Goal: Feedback & Contribution: Leave review/rating

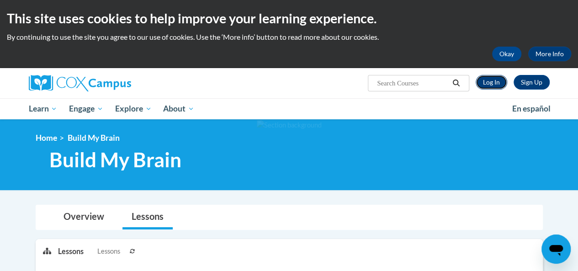
click at [490, 79] on link "Log In" at bounding box center [492, 82] width 32 height 15
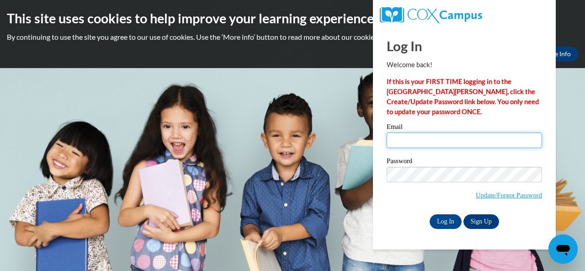
type input "[EMAIL_ADDRESS][DOMAIN_NAME]"
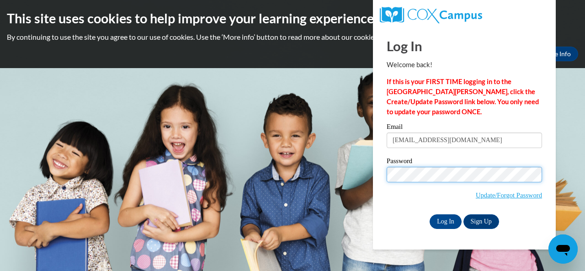
click at [429, 214] on input "Log In" at bounding box center [445, 221] width 32 height 15
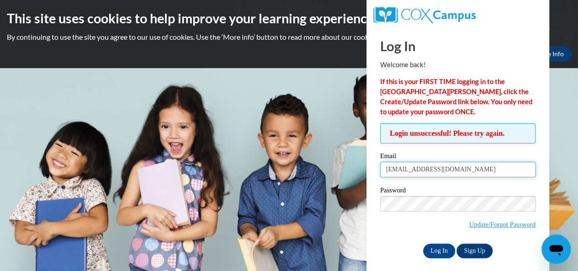
click at [492, 166] on input "lnr9602@student.columbustech.edu" at bounding box center [457, 170] width 155 height 16
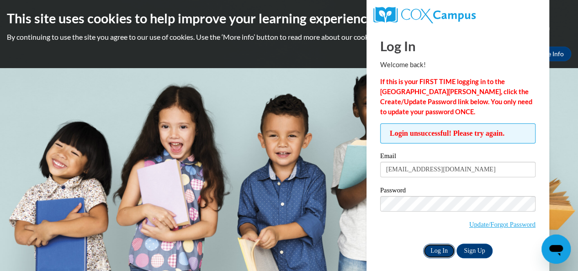
click at [432, 245] on input "Log In" at bounding box center [439, 250] width 32 height 15
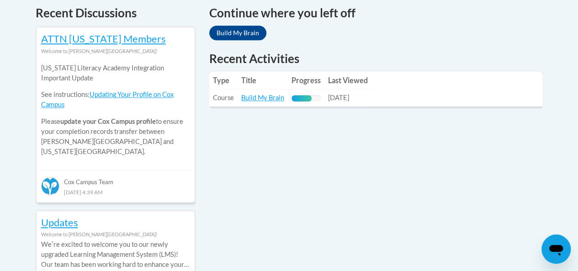
scroll to position [394, 0]
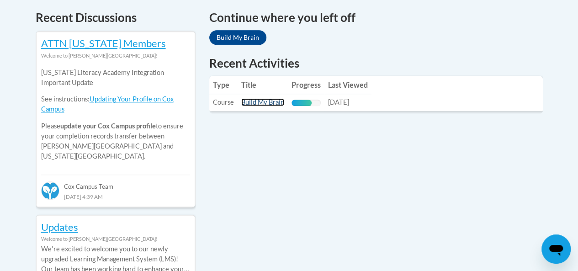
click at [270, 99] on link "Build My Brain" at bounding box center [262, 102] width 43 height 8
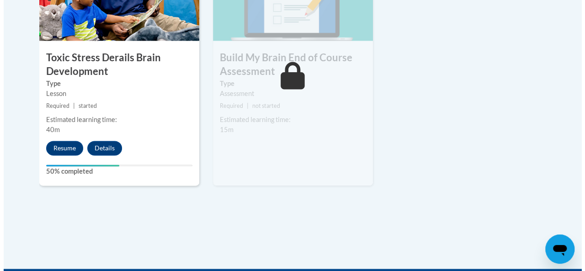
scroll to position [640, 0]
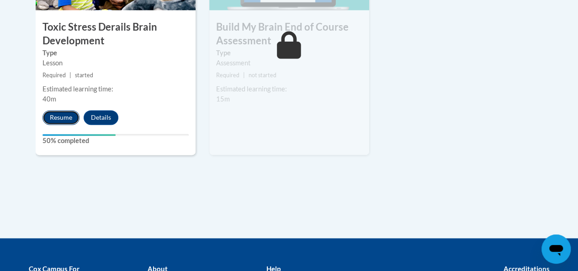
click at [58, 113] on button "Resume" at bounding box center [60, 117] width 37 height 15
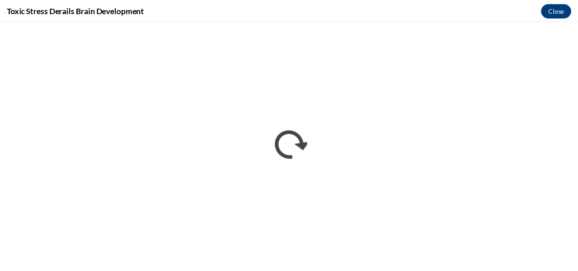
scroll to position [0, 0]
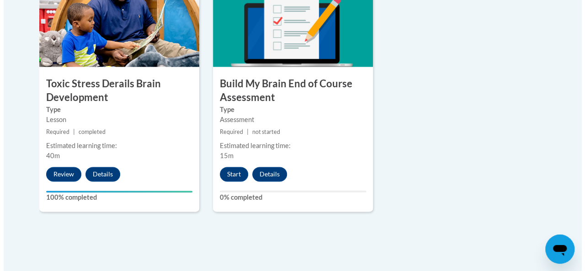
scroll to position [585, 0]
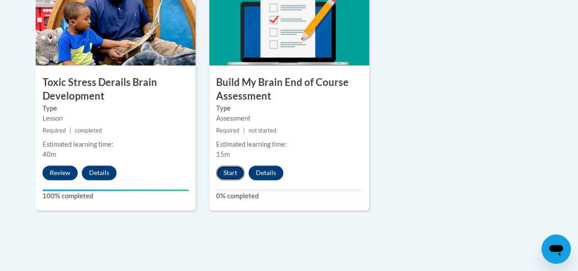
click at [233, 169] on button "Start" at bounding box center [230, 172] width 28 height 15
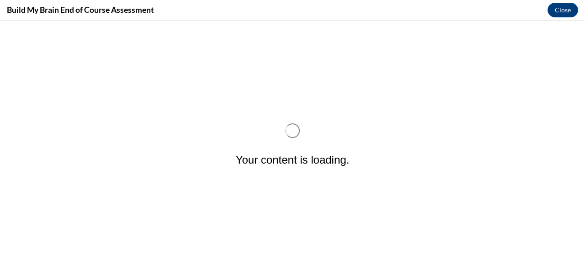
scroll to position [0, 0]
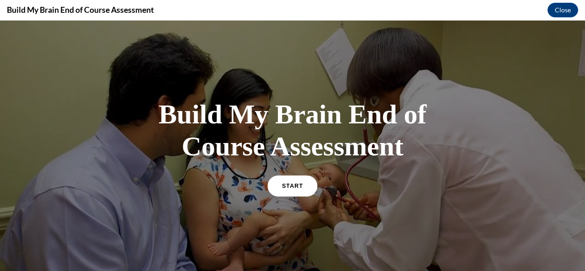
click at [294, 183] on span "START" at bounding box center [292, 185] width 21 height 7
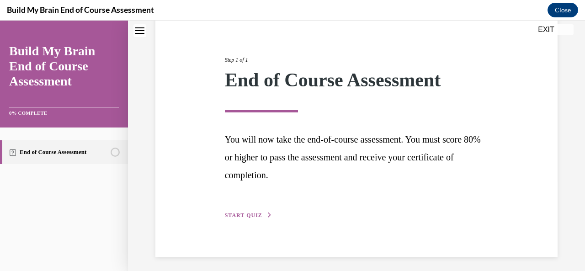
scroll to position [96, 0]
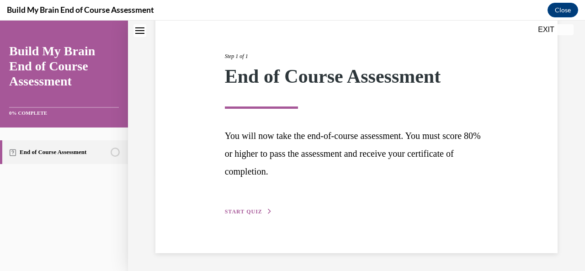
click at [250, 208] on button "START QUIZ" at bounding box center [249, 211] width 48 height 8
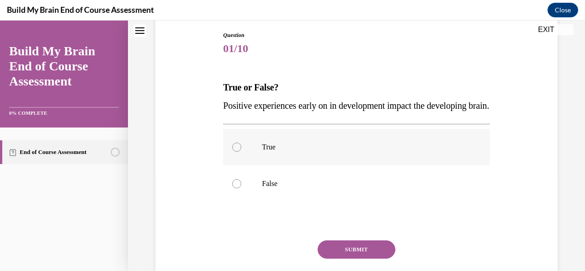
click at [286, 153] on label "True" at bounding box center [356, 147] width 266 height 37
click at [241, 152] on input "True" at bounding box center [236, 147] width 9 height 9
radio input "true"
click at [355, 259] on button "SUBMIT" at bounding box center [356, 249] width 78 height 18
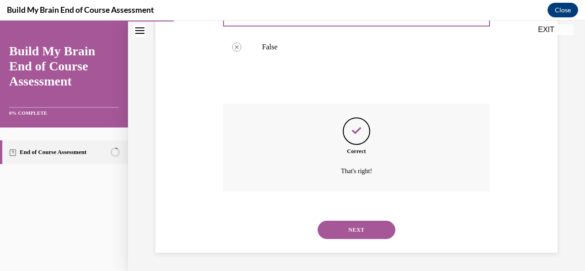
scroll to position [250, 0]
click at [375, 224] on button "NEXT" at bounding box center [356, 230] width 78 height 18
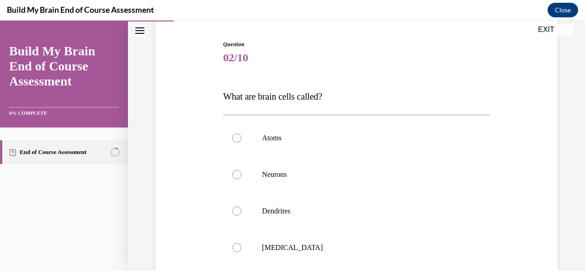
scroll to position [86, 0]
click at [333, 169] on label "Neurons" at bounding box center [356, 175] width 266 height 37
click at [241, 170] on input "Neurons" at bounding box center [236, 174] width 9 height 9
radio input "true"
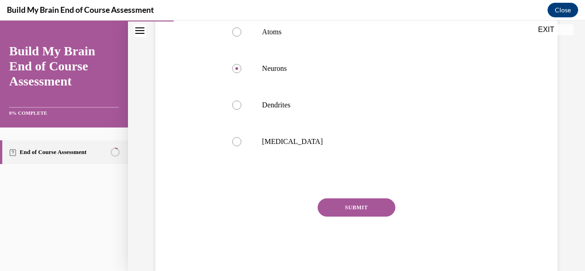
scroll to position [213, 0]
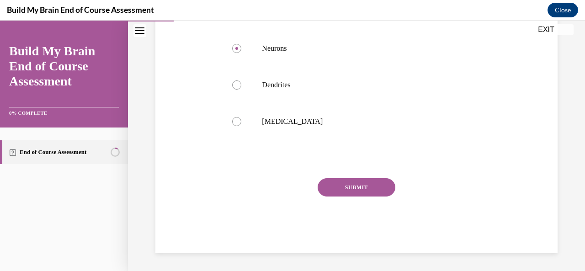
click at [359, 185] on button "SUBMIT" at bounding box center [356, 187] width 78 height 18
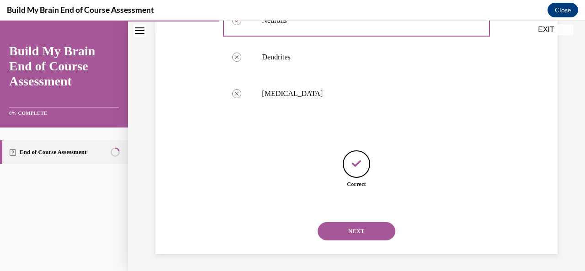
scroll to position [242, 0]
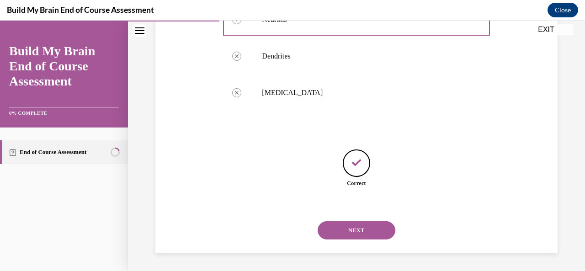
click at [345, 228] on button "NEXT" at bounding box center [356, 230] width 78 height 18
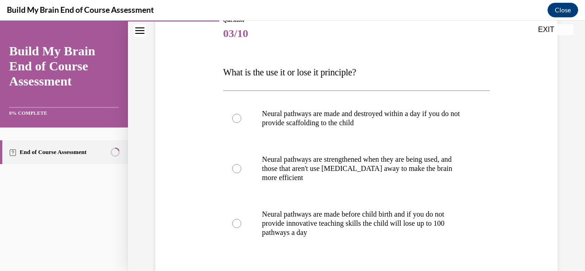
scroll to position [115, 0]
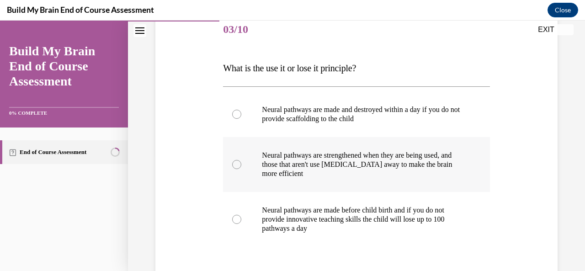
click at [312, 150] on label "Neural pathways are strengthened when they are being used, and those that aren'…" at bounding box center [356, 164] width 266 height 55
click at [241, 160] on input "Neural pathways are strengthened when they are being used, and those that aren'…" at bounding box center [236, 164] width 9 height 9
radio input "true"
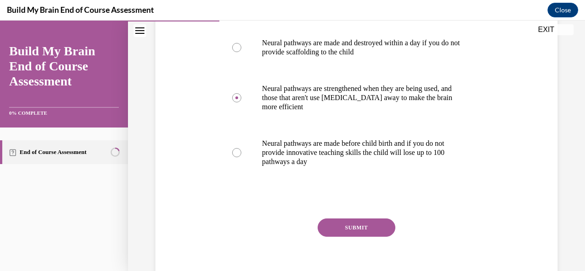
scroll to position [221, 0]
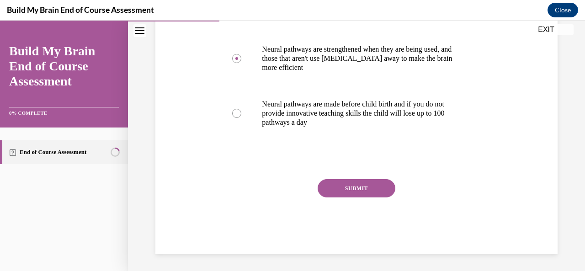
click at [376, 184] on button "SUBMIT" at bounding box center [356, 188] width 78 height 18
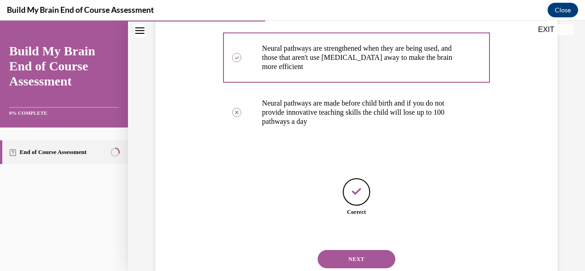
scroll to position [251, 0]
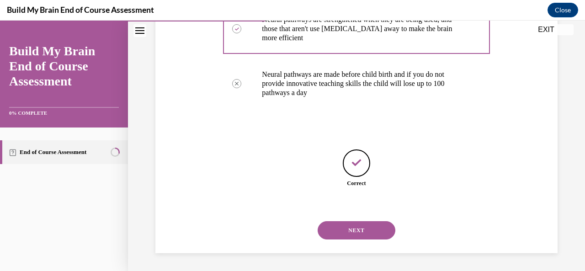
click at [361, 236] on button "NEXT" at bounding box center [356, 230] width 78 height 18
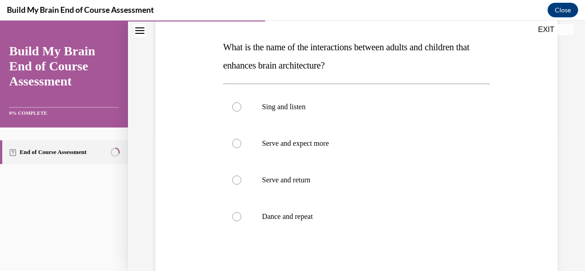
scroll to position [134, 0]
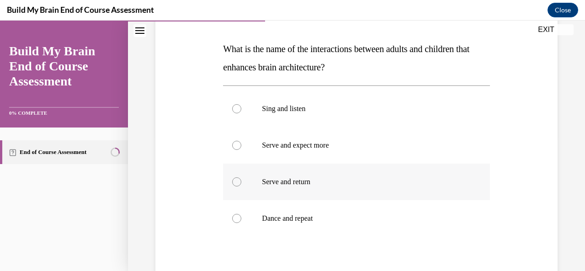
click at [333, 178] on p "Serve and return" at bounding box center [364, 181] width 205 height 9
click at [241, 178] on input "Serve and return" at bounding box center [236, 181] width 9 height 9
radio input "true"
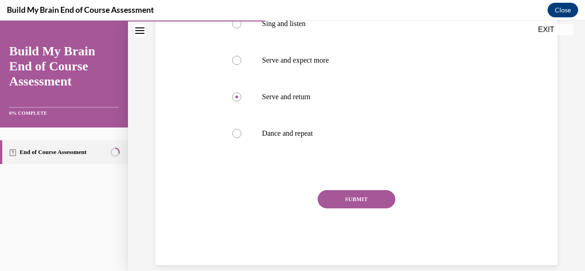
scroll to position [231, 0]
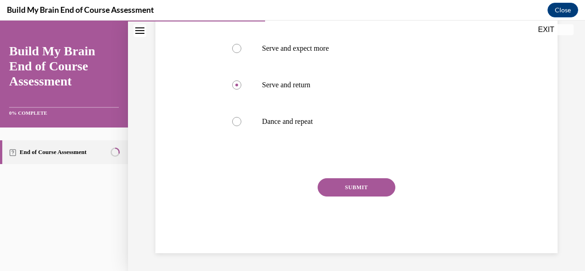
click at [334, 186] on button "SUBMIT" at bounding box center [356, 187] width 78 height 18
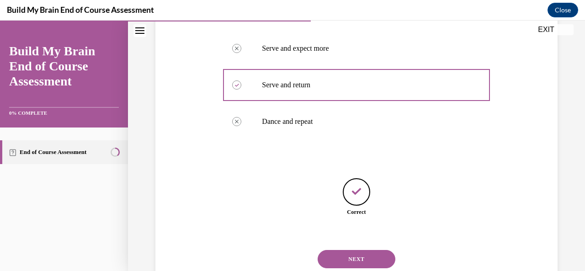
scroll to position [260, 0]
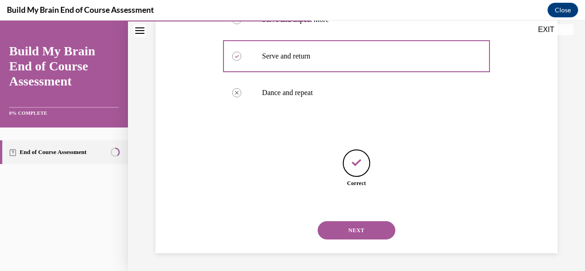
click at [365, 234] on button "NEXT" at bounding box center [356, 230] width 78 height 18
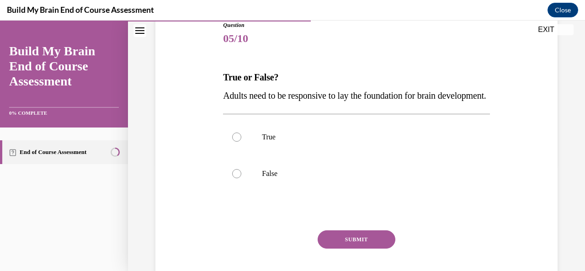
scroll to position [108, 0]
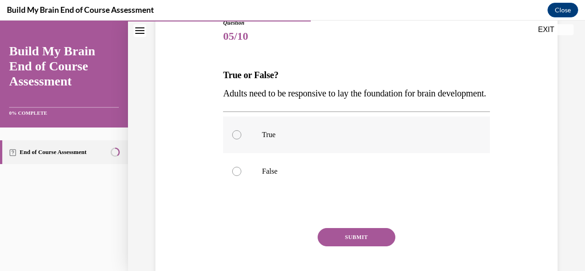
click at [397, 148] on label "True" at bounding box center [356, 134] width 266 height 37
click at [241, 139] on input "True" at bounding box center [236, 134] width 9 height 9
radio input "true"
click at [357, 246] on button "SUBMIT" at bounding box center [356, 237] width 78 height 18
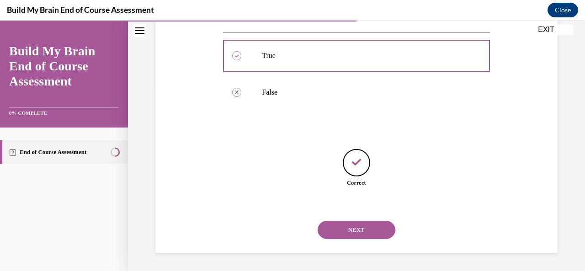
scroll to position [205, 0]
click at [374, 234] on button "NEXT" at bounding box center [356, 230] width 78 height 18
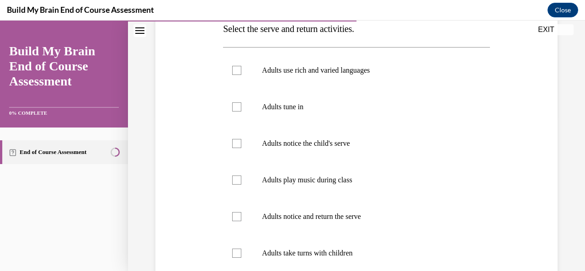
scroll to position [148, 0]
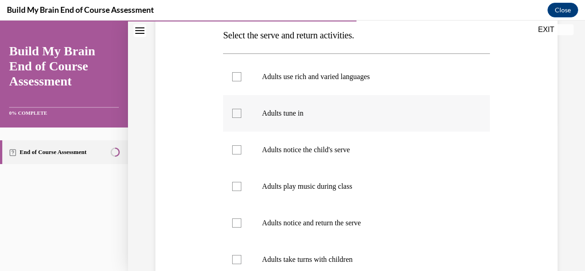
click at [265, 101] on label "Adults tune in" at bounding box center [356, 113] width 266 height 37
click at [241, 109] on input "Adults tune in" at bounding box center [236, 113] width 9 height 9
checkbox input "true"
click at [295, 148] on p "Adults notice the child's serve" at bounding box center [364, 149] width 205 height 9
click at [241, 148] on input "Adults notice the child's serve" at bounding box center [236, 149] width 9 height 9
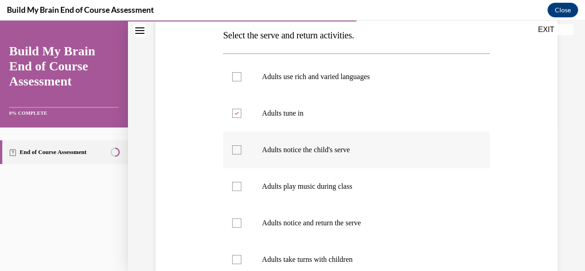
checkbox input "true"
click at [300, 226] on p "Adults notice and return the serve" at bounding box center [364, 222] width 205 height 9
click at [241, 226] on input "Adults notice and return the serve" at bounding box center [236, 222] width 9 height 9
checkbox input "true"
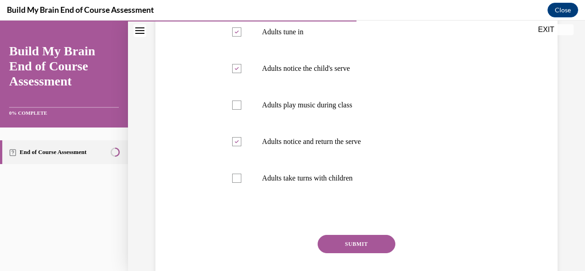
scroll to position [226, 0]
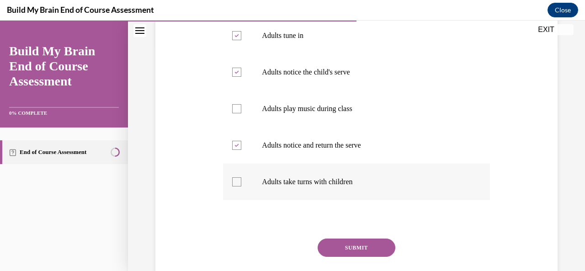
click at [343, 179] on p "Adults take turns with children" at bounding box center [364, 181] width 205 height 9
click at [241, 179] on input "Adults take turns with children" at bounding box center [236, 181] width 9 height 9
checkbox input "true"
click at [371, 244] on button "SUBMIT" at bounding box center [356, 247] width 78 height 18
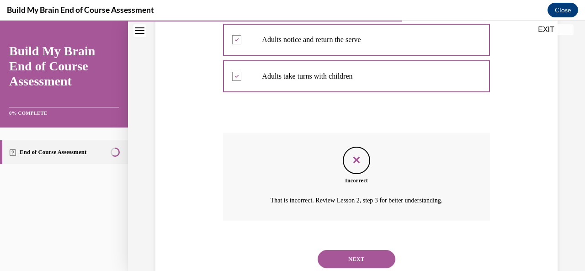
scroll to position [330, 0]
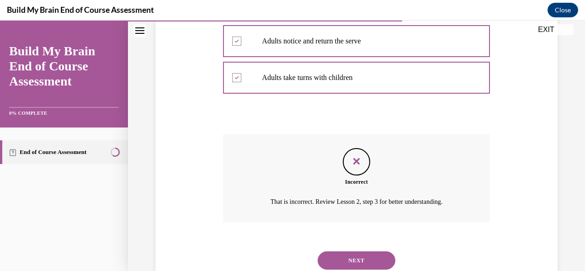
click at [362, 261] on button "NEXT" at bounding box center [356, 260] width 78 height 18
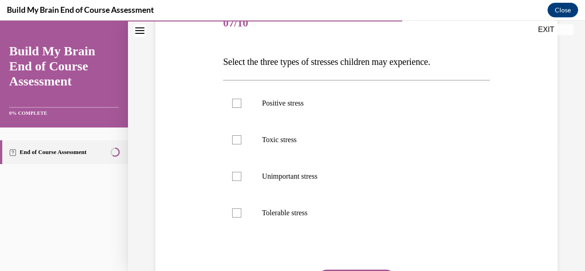
scroll to position [120, 0]
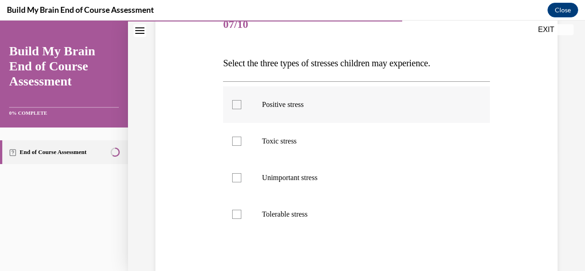
click at [288, 94] on label "Positive stress" at bounding box center [356, 104] width 266 height 37
click at [241, 100] on input "Positive stress" at bounding box center [236, 104] width 9 height 9
checkbox input "true"
click at [249, 142] on label "Toxic stress" at bounding box center [356, 141] width 266 height 37
click at [241, 142] on input "Toxic stress" at bounding box center [236, 141] width 9 height 9
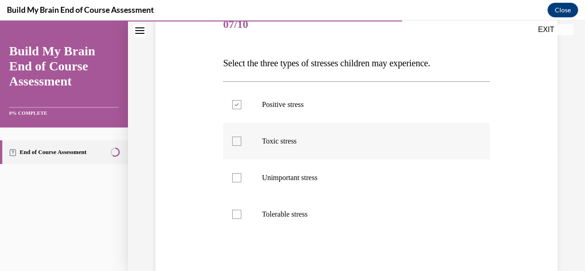
checkbox input "true"
click at [236, 205] on label "Tolerable stress" at bounding box center [356, 214] width 266 height 37
click at [236, 210] on input "Tolerable stress" at bounding box center [236, 214] width 9 height 9
checkbox input "true"
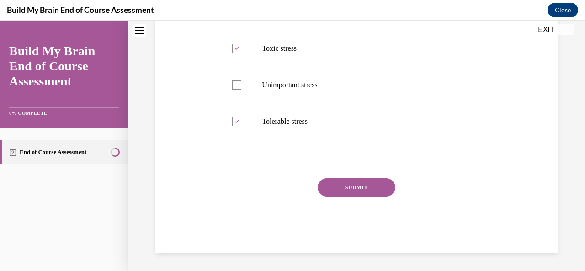
click at [367, 186] on button "SUBMIT" at bounding box center [356, 187] width 78 height 18
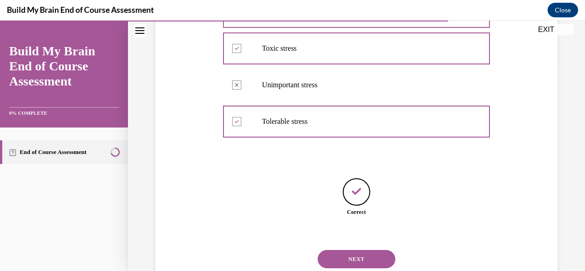
scroll to position [242, 0]
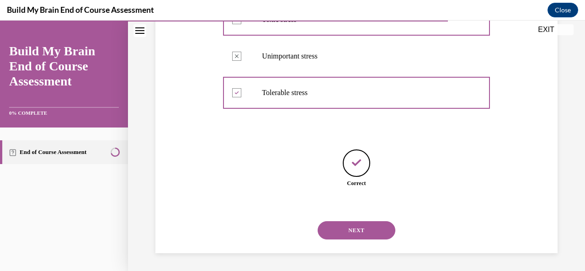
click at [360, 227] on button "NEXT" at bounding box center [356, 230] width 78 height 18
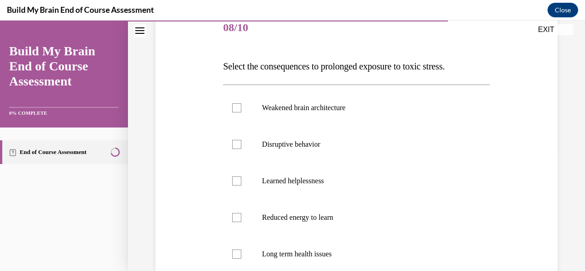
scroll to position [119, 0]
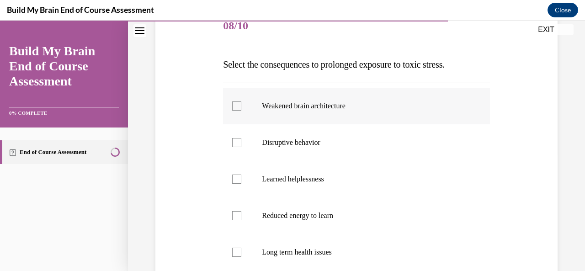
click at [259, 109] on label "Weakened brain architecture" at bounding box center [356, 106] width 266 height 37
click at [241, 109] on input "Weakened brain architecture" at bounding box center [236, 105] width 9 height 9
checkbox input "true"
click at [233, 148] on label "Disruptive behavior" at bounding box center [356, 142] width 266 height 37
click at [233, 147] on input "Disruptive behavior" at bounding box center [236, 142] width 9 height 9
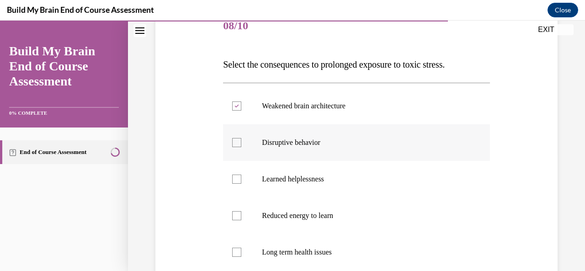
checkbox input "true"
click at [252, 179] on label "Learned helplessness" at bounding box center [356, 179] width 266 height 37
click at [241, 179] on input "Learned helplessness" at bounding box center [236, 179] width 9 height 9
checkbox input "true"
click at [258, 216] on label "Reduced energy to learn" at bounding box center [356, 215] width 266 height 37
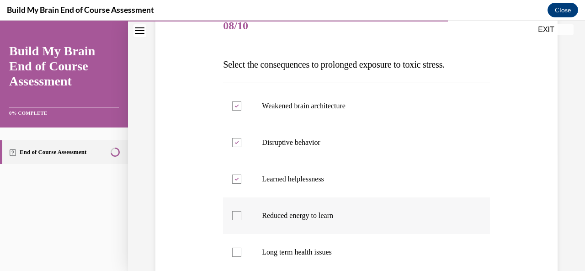
click at [241, 216] on input "Reduced energy to learn" at bounding box center [236, 215] width 9 height 9
checkbox input "true"
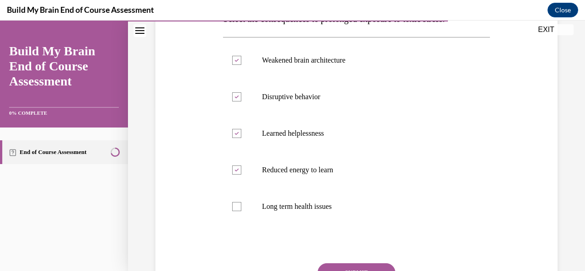
scroll to position [168, 0]
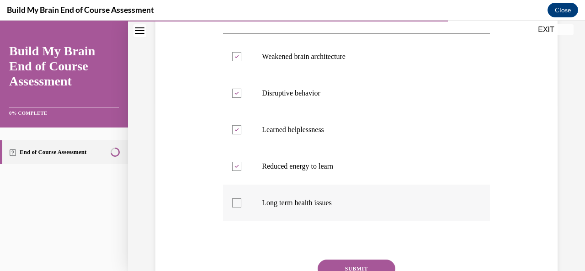
click at [323, 208] on label "Long term health issues" at bounding box center [356, 203] width 266 height 37
click at [241, 207] on input "Long term health issues" at bounding box center [236, 202] width 9 height 9
checkbox input "true"
click at [364, 260] on button "SUBMIT" at bounding box center [356, 268] width 78 height 18
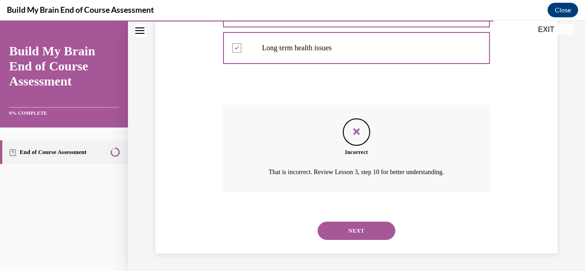
scroll to position [323, 0]
click at [350, 229] on button "NEXT" at bounding box center [356, 230] width 78 height 18
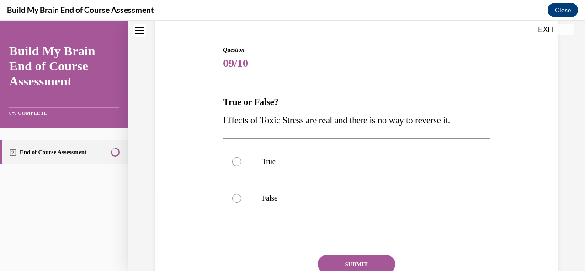
scroll to position [86, 0]
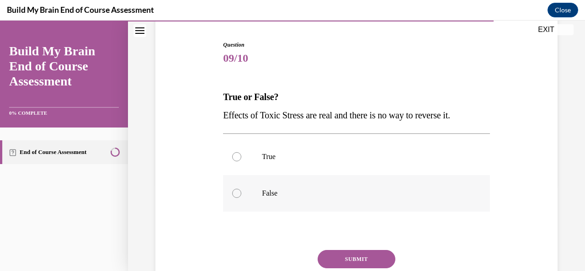
click at [305, 189] on p "False" at bounding box center [364, 193] width 205 height 9
click at [241, 189] on input "False" at bounding box center [236, 193] width 9 height 9
radio input "true"
click at [363, 261] on button "SUBMIT" at bounding box center [356, 259] width 78 height 18
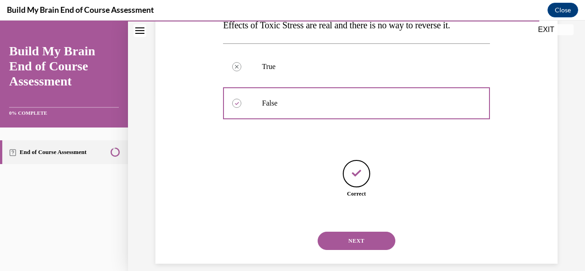
scroll to position [187, 0]
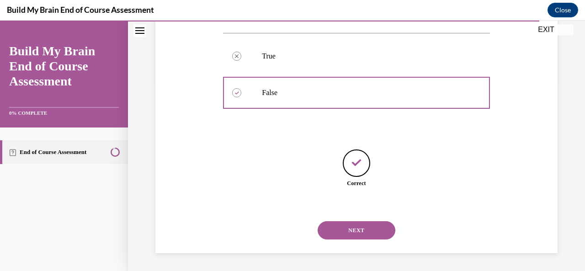
click at [359, 223] on button "NEXT" at bounding box center [356, 230] width 78 height 18
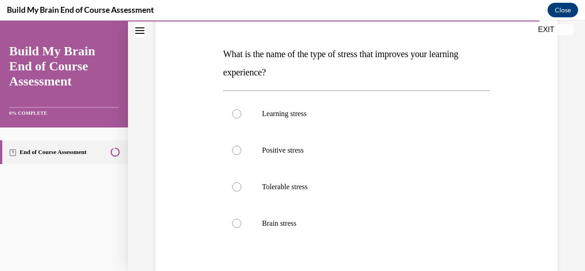
scroll to position [129, 0]
click at [353, 146] on label "Positive stress" at bounding box center [356, 150] width 266 height 37
click at [241, 146] on input "Positive stress" at bounding box center [236, 150] width 9 height 9
radio input "true"
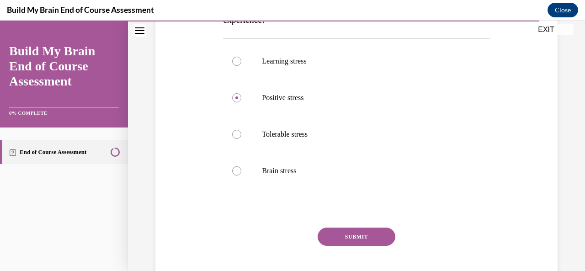
scroll to position [231, 0]
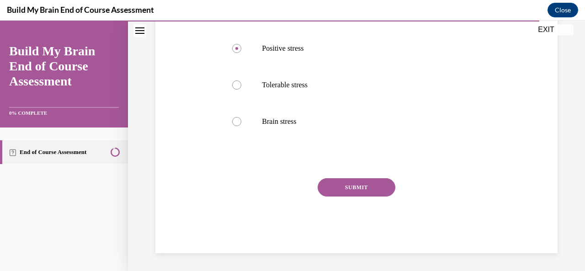
click at [365, 183] on button "SUBMIT" at bounding box center [356, 187] width 78 height 18
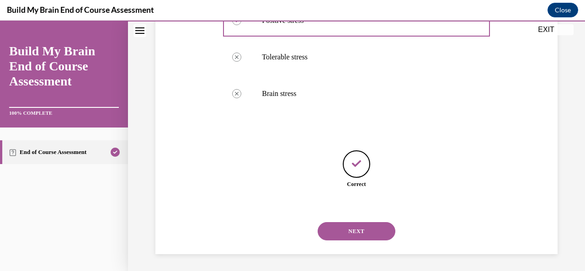
scroll to position [260, 0]
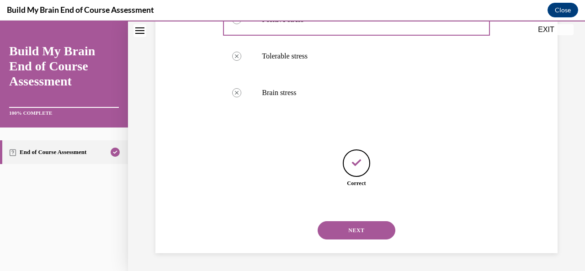
click at [364, 227] on button "NEXT" at bounding box center [356, 230] width 78 height 18
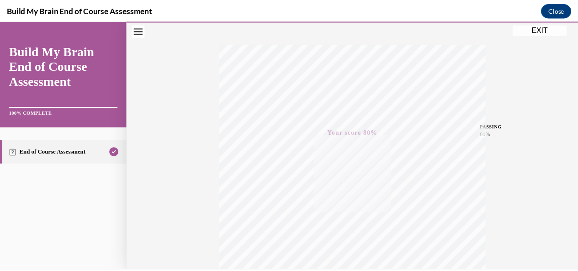
scroll to position [136, 0]
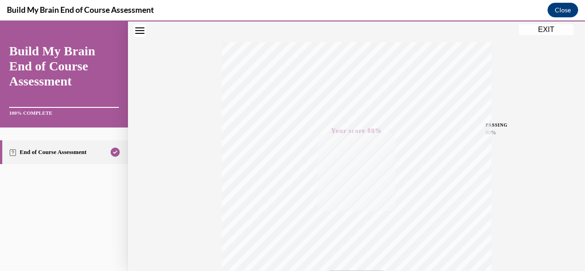
click at [534, 27] on button "EXIT" at bounding box center [546, 29] width 55 height 11
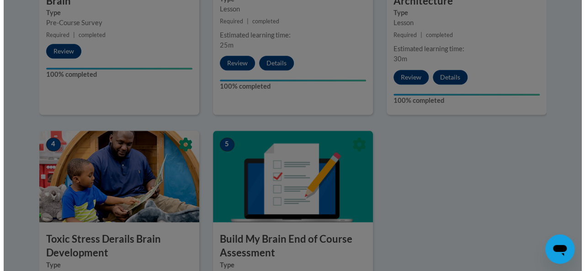
scroll to position [361, 0]
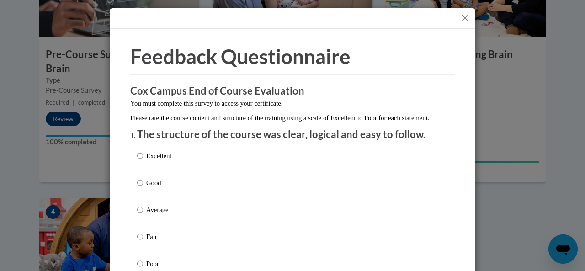
drag, startPoint x: 584, startPoint y: 187, endPoint x: 569, endPoint y: 167, distance: 24.8
click at [185, 189] on div "Excellent Good Average Fair Poor" at bounding box center [292, 220] width 311 height 149
click at [137, 187] on div "Excellent Good Average Fair Poor" at bounding box center [154, 217] width 34 height 142
click at [138, 188] on input "Good" at bounding box center [140, 183] width 6 height 10
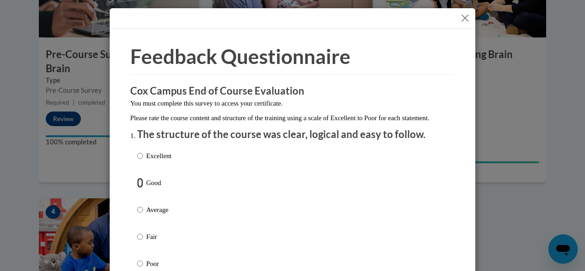
radio input "true"
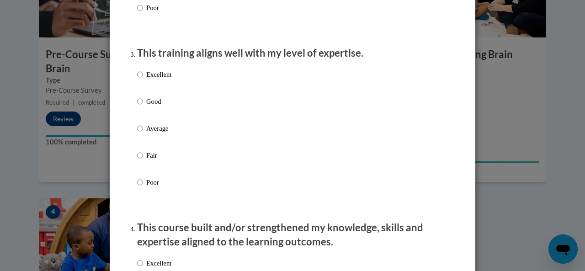
scroll to position [428, 0]
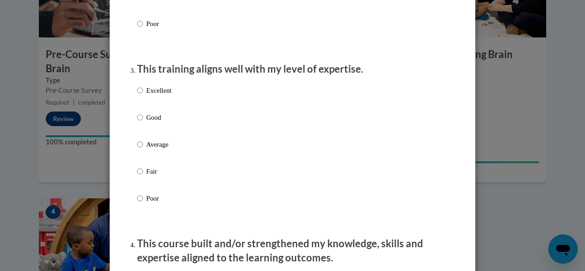
click at [141, 102] on label "Excellent" at bounding box center [154, 97] width 34 height 25
click at [141, 95] on input "Excellent" at bounding box center [140, 90] width 6 height 10
radio input "true"
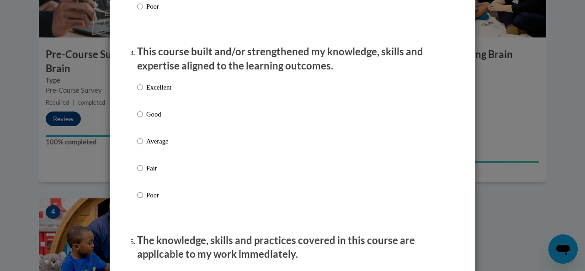
scroll to position [647, 0]
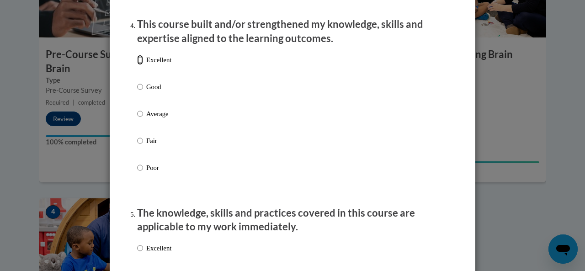
click at [137, 65] on input "Excellent" at bounding box center [140, 60] width 6 height 10
radio input "true"
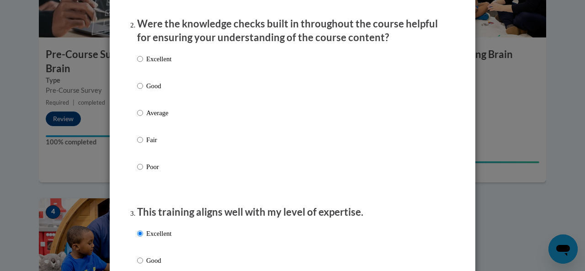
scroll to position [301, 0]
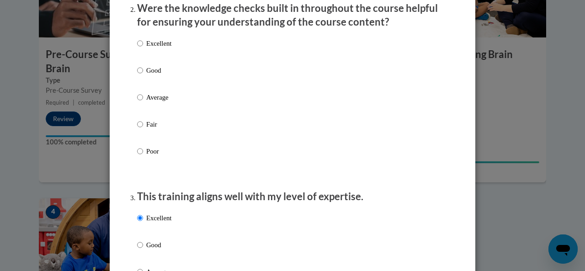
click at [140, 109] on label "Average" at bounding box center [154, 104] width 34 height 25
click at [140, 102] on input "Average" at bounding box center [140, 97] width 6 height 10
radio input "true"
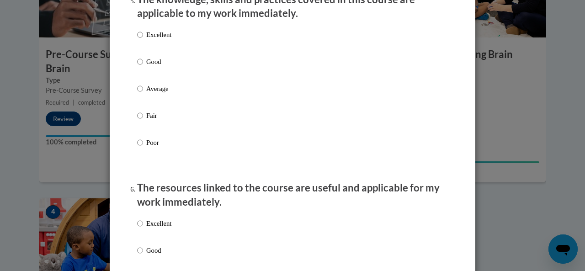
scroll to position [850, 0]
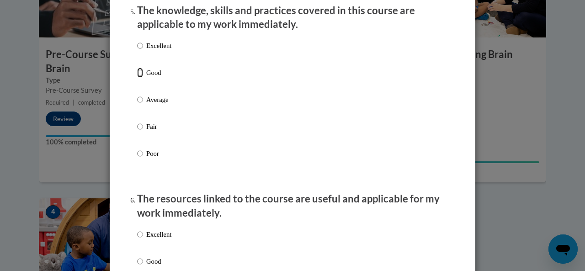
click at [138, 78] on input "Good" at bounding box center [140, 73] width 6 height 10
radio input "true"
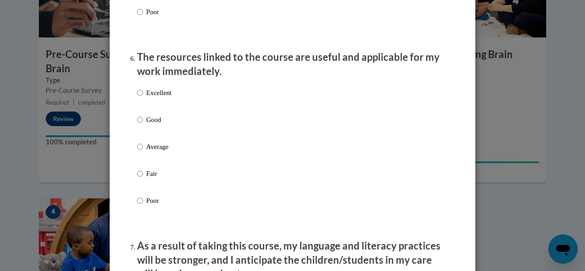
scroll to position [1005, 0]
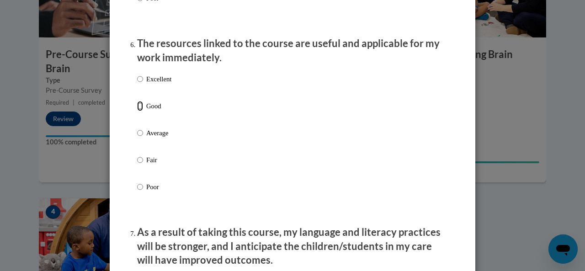
click at [137, 111] on input "Good" at bounding box center [140, 106] width 6 height 10
radio input "true"
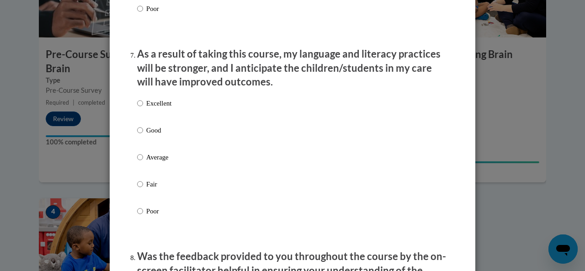
scroll to position [1215, 0]
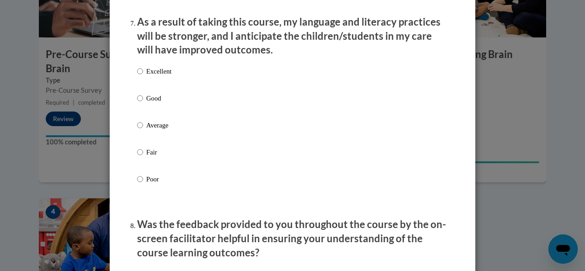
click at [139, 107] on label "Good" at bounding box center [154, 105] width 34 height 25
click at [139, 103] on input "Good" at bounding box center [140, 98] width 6 height 10
radio input "true"
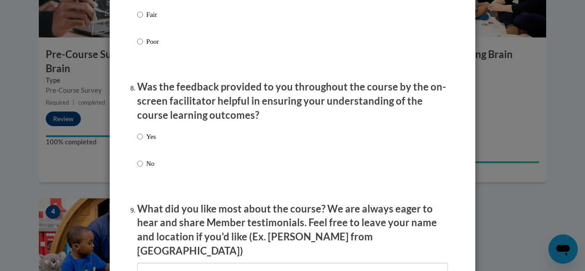
scroll to position [1382, 0]
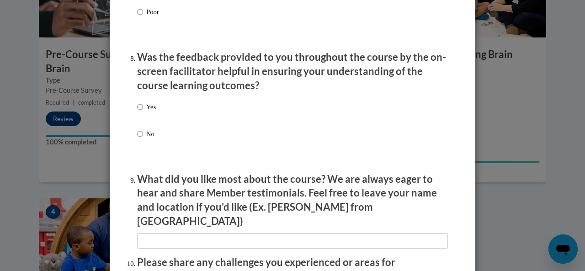
click at [150, 111] on p "Yes" at bounding box center [151, 107] width 10 height 10
click at [143, 111] on input "Yes" at bounding box center [140, 107] width 6 height 10
radio input "true"
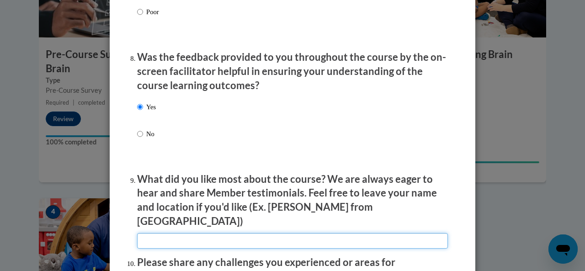
click at [323, 233] on input "textbox" at bounding box center [292, 241] width 311 height 16
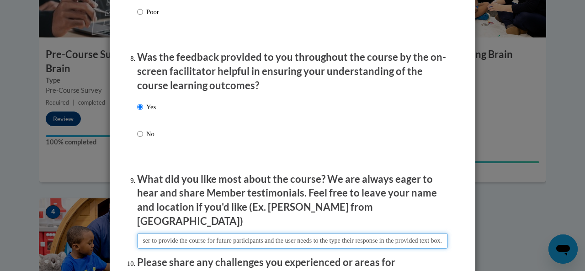
scroll to position [0, 361]
type input "my regrading challenge experiences during this course and suggestion for areas …"
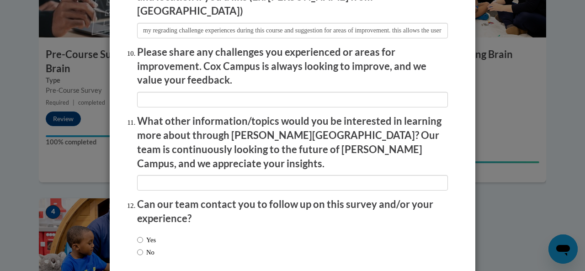
scroll to position [1588, 0]
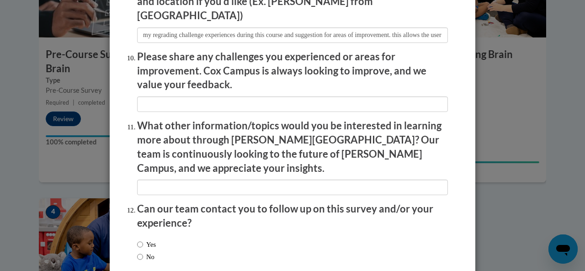
click at [147, 252] on label "No" at bounding box center [145, 257] width 17 height 10
click at [143, 252] on input "No" at bounding box center [140, 257] width 6 height 10
radio input "true"
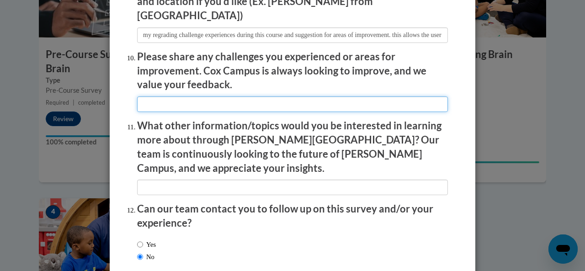
click at [255, 96] on input "textbox" at bounding box center [292, 104] width 311 height 16
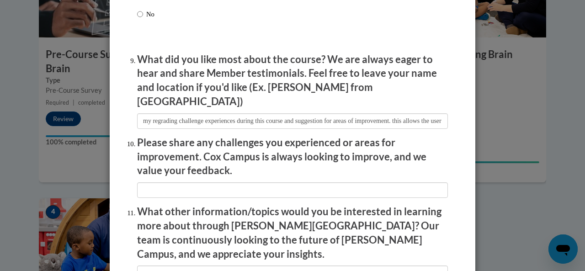
scroll to position [1508, 0]
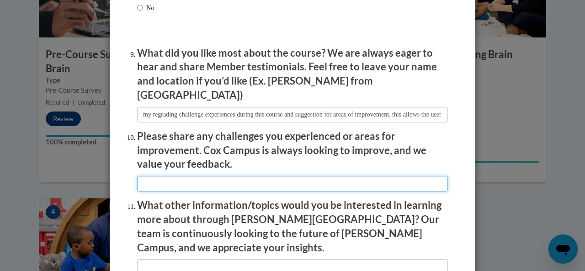
click at [328, 176] on input "textbox" at bounding box center [292, 184] width 311 height 16
type input "m"
type input "My challenge experiences areas because the improvement"
